Goal: Transaction & Acquisition: Purchase product/service

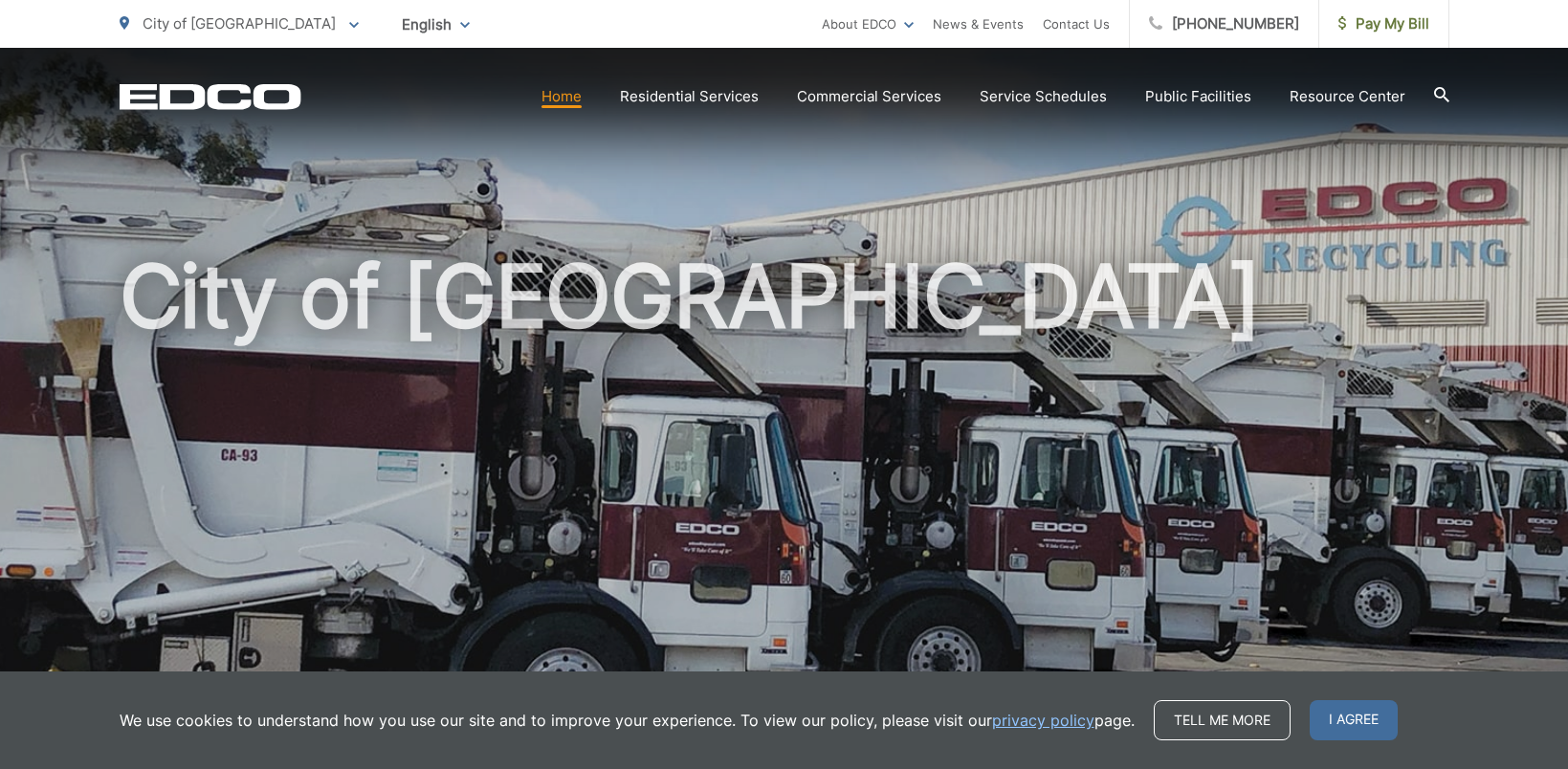
click at [1350, 722] on span "I agree" at bounding box center [1354, 720] width 88 height 40
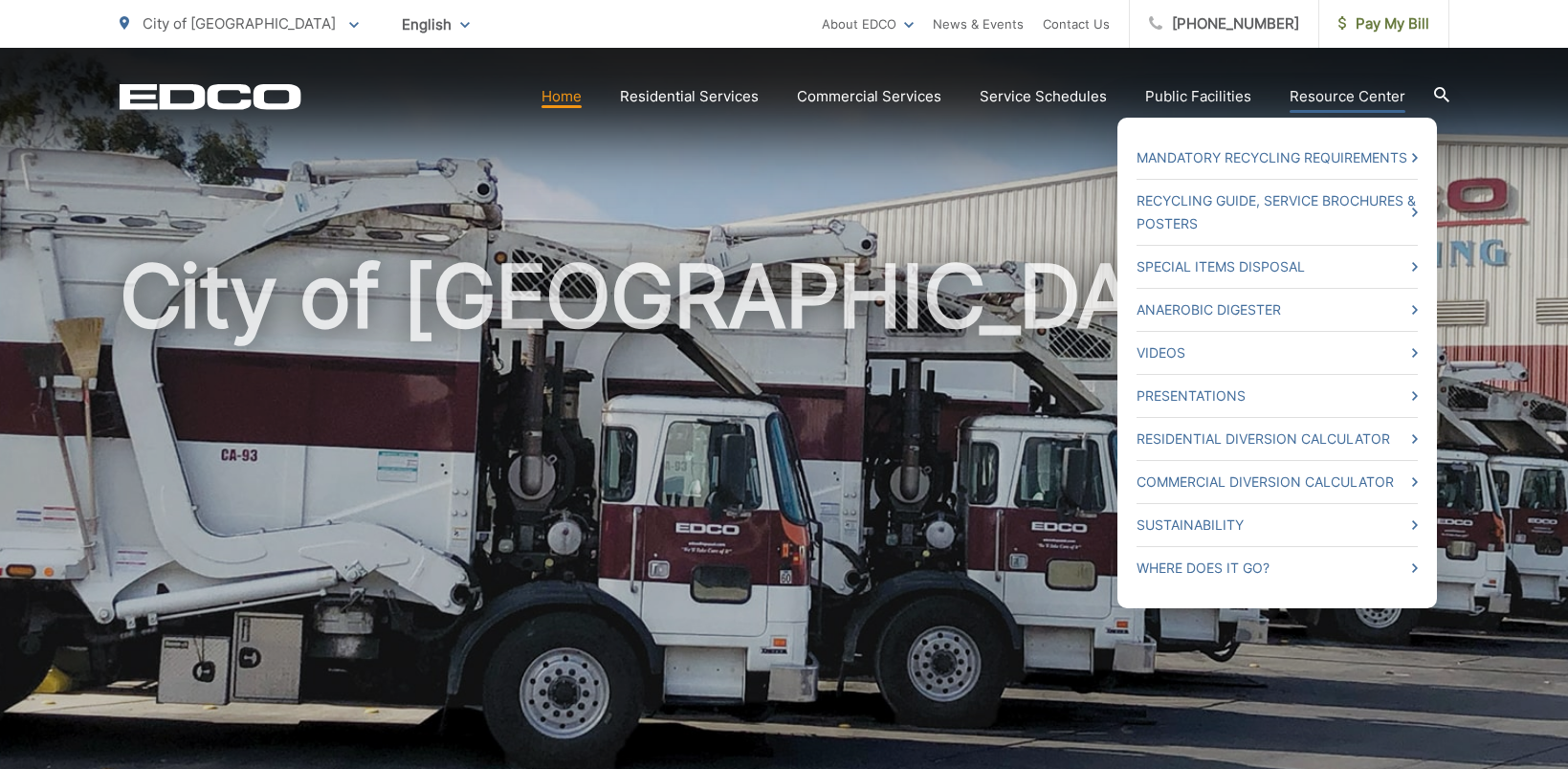
click at [1347, 97] on link "Resource Center" at bounding box center [1347, 97] width 116 height 23
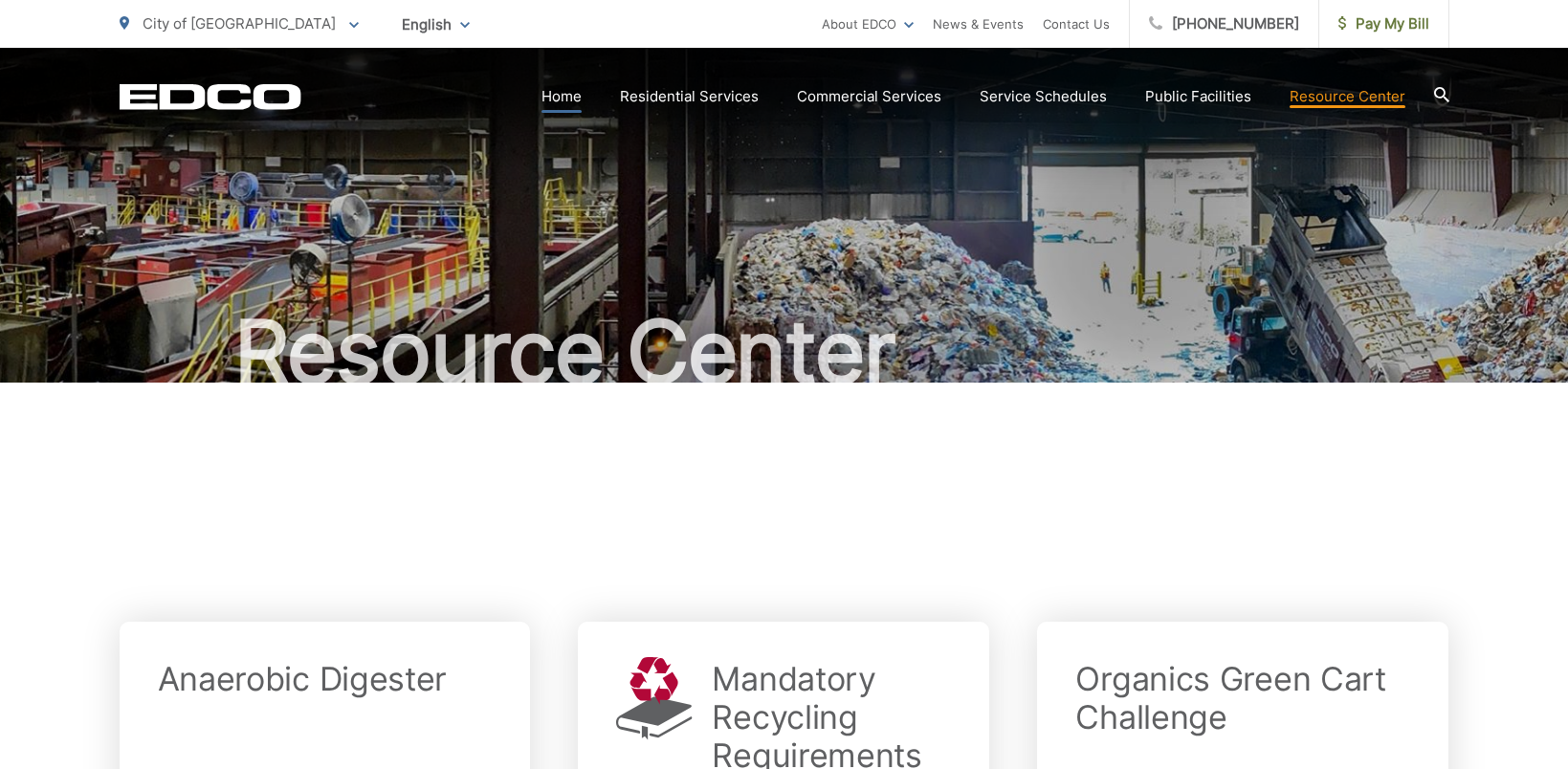
click at [577, 95] on link "Home" at bounding box center [561, 97] width 40 height 23
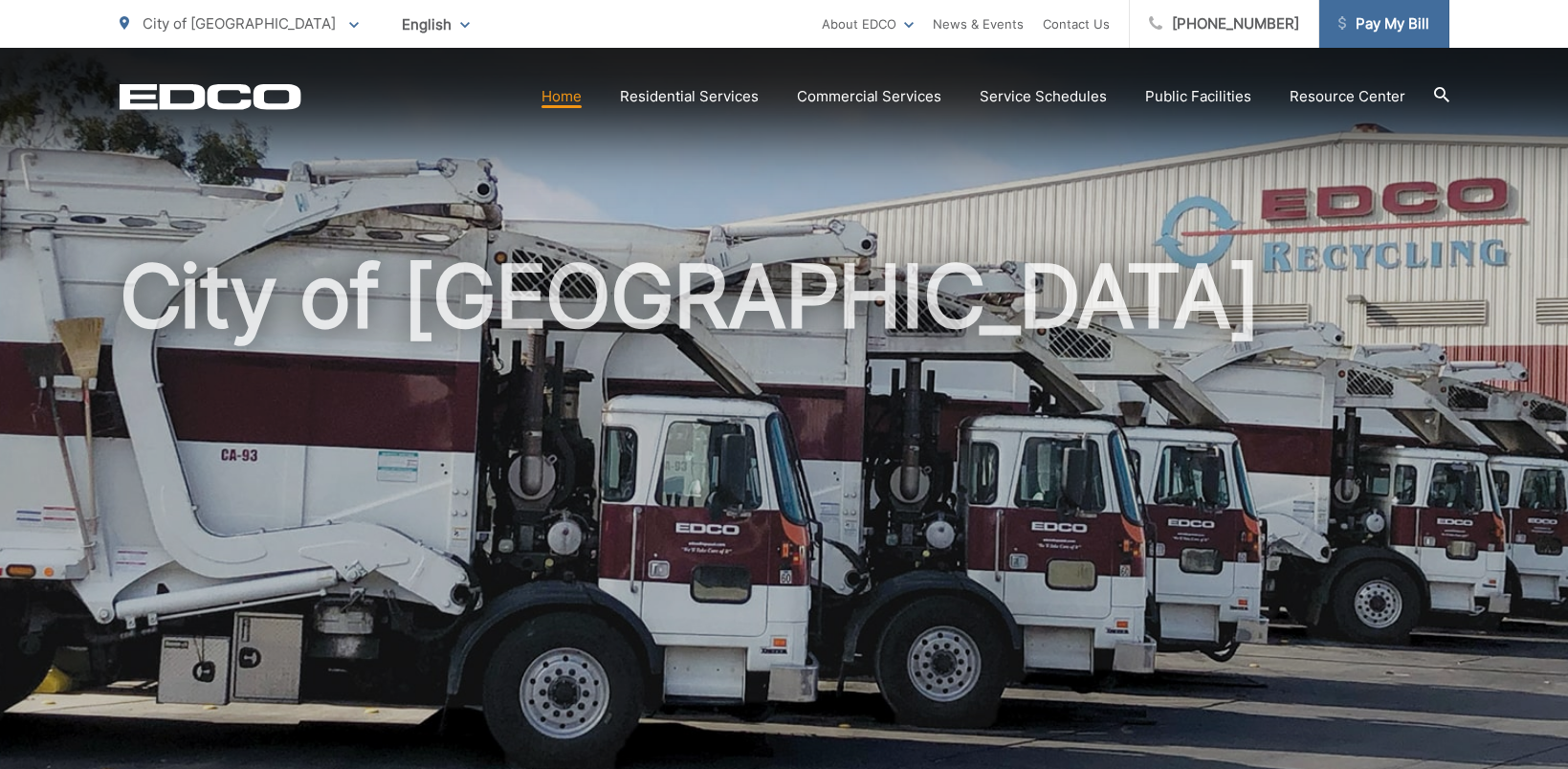
click at [1393, 22] on span "Pay My Bill" at bounding box center [1384, 24] width 91 height 23
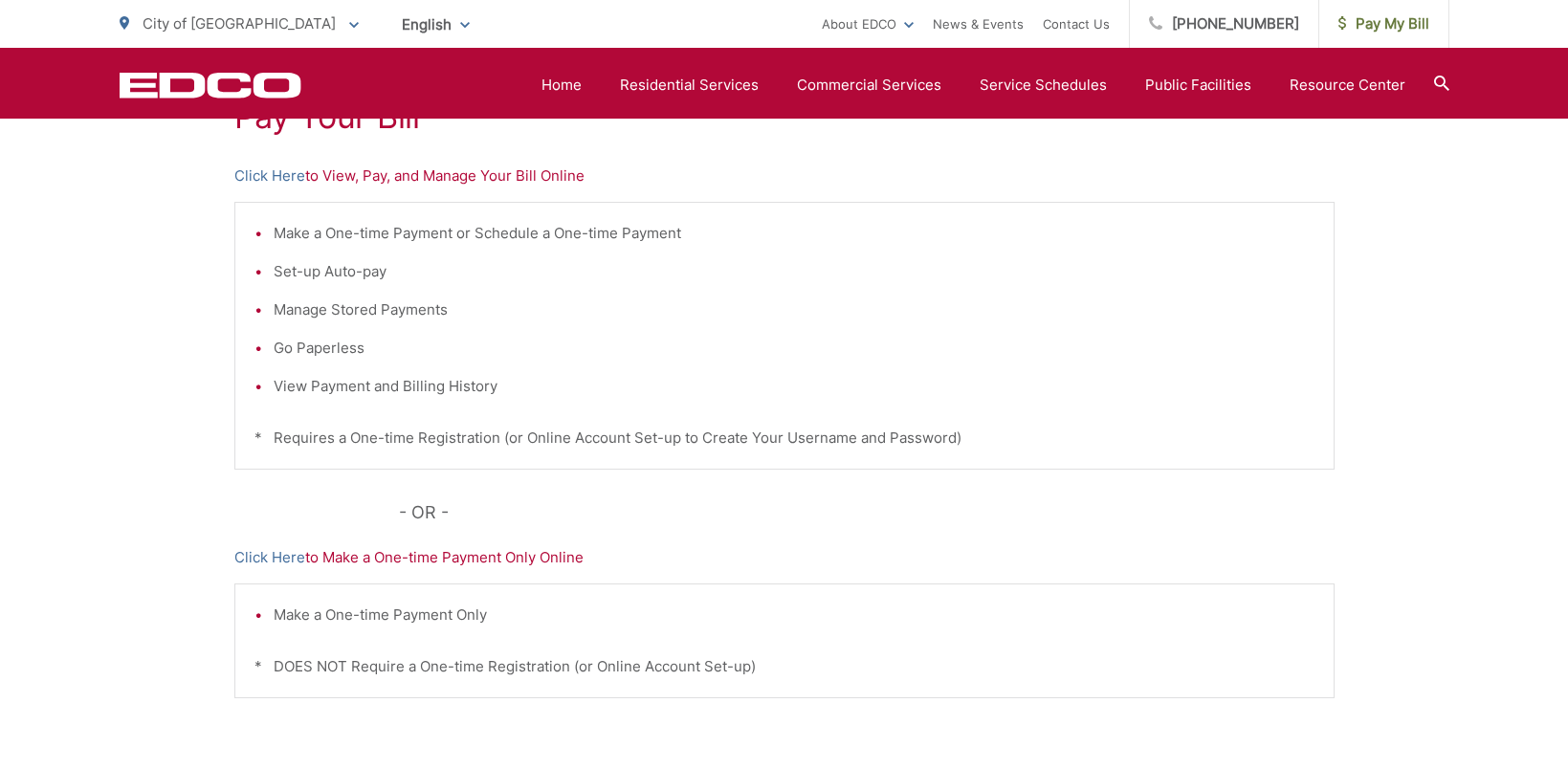
scroll to position [304, 0]
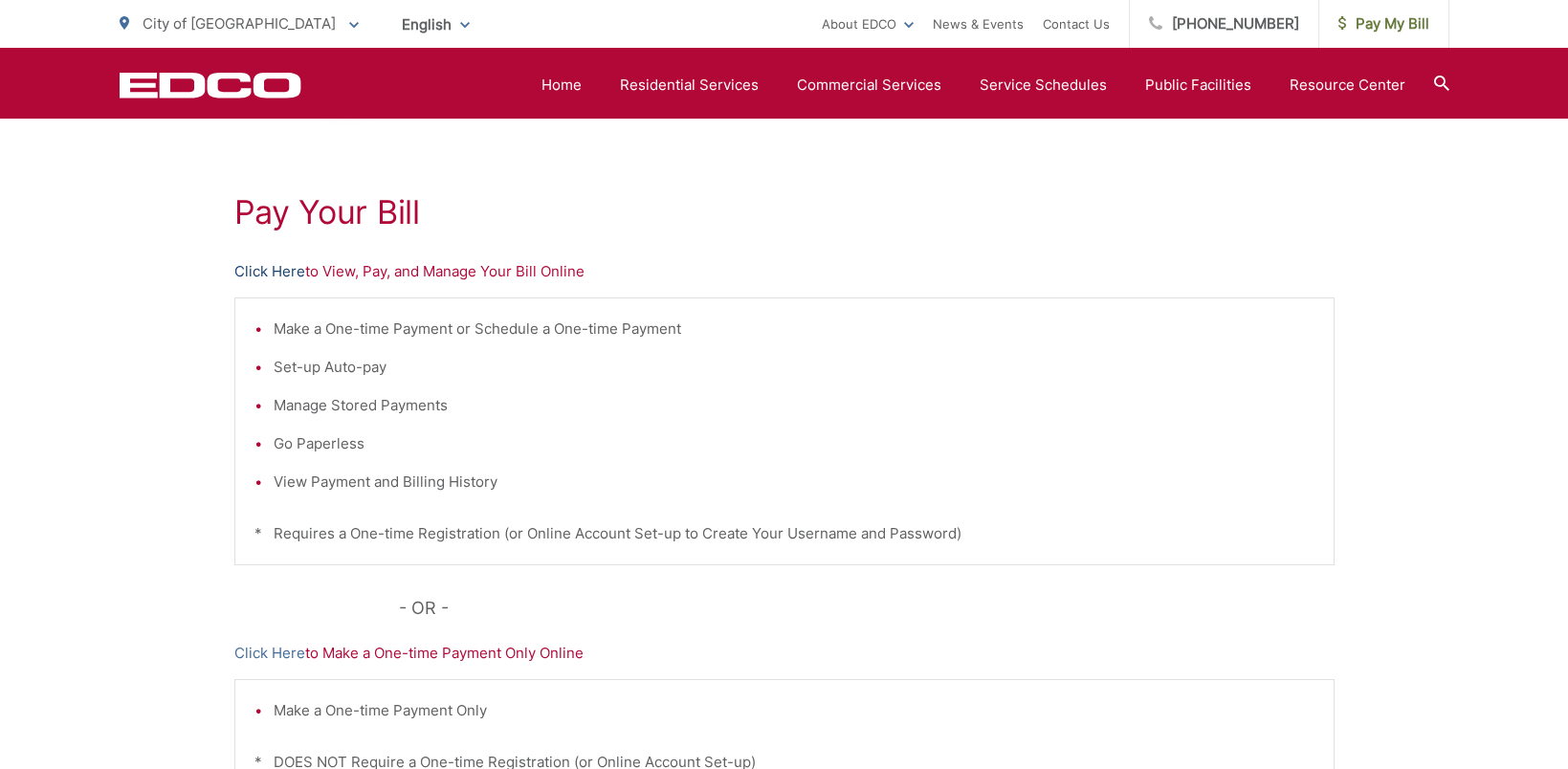
click at [284, 268] on link "Click Here" at bounding box center [269, 272] width 71 height 23
